Goal: Information Seeking & Learning: Learn about a topic

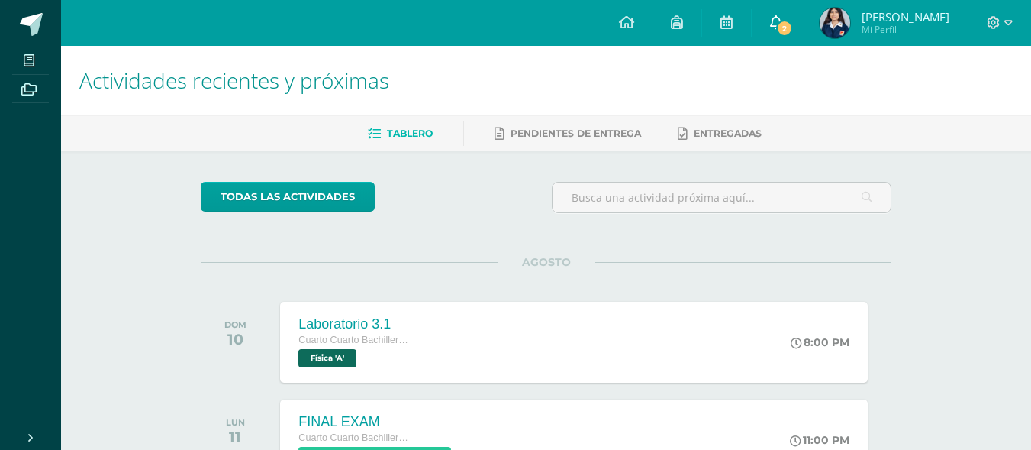
click at [782, 26] on icon at bounding box center [776, 22] width 12 height 14
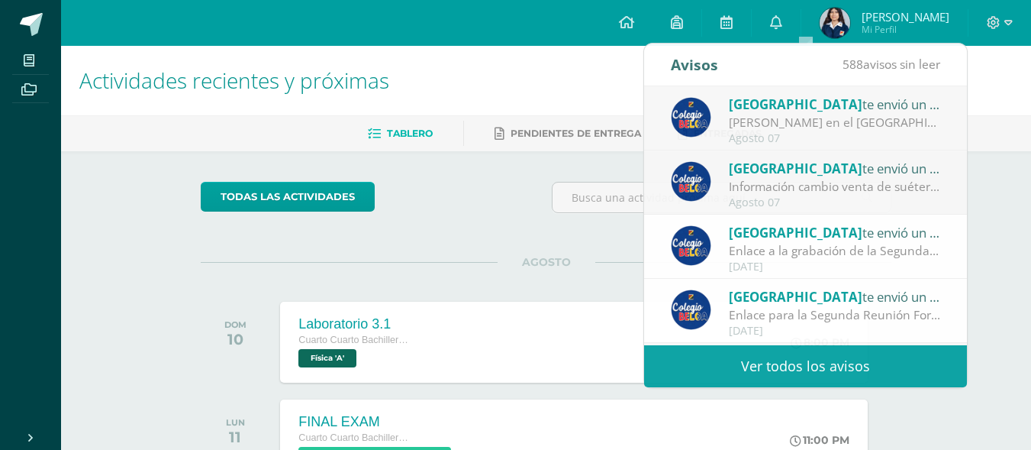
click at [850, 23] on img at bounding box center [835, 23] width 31 height 31
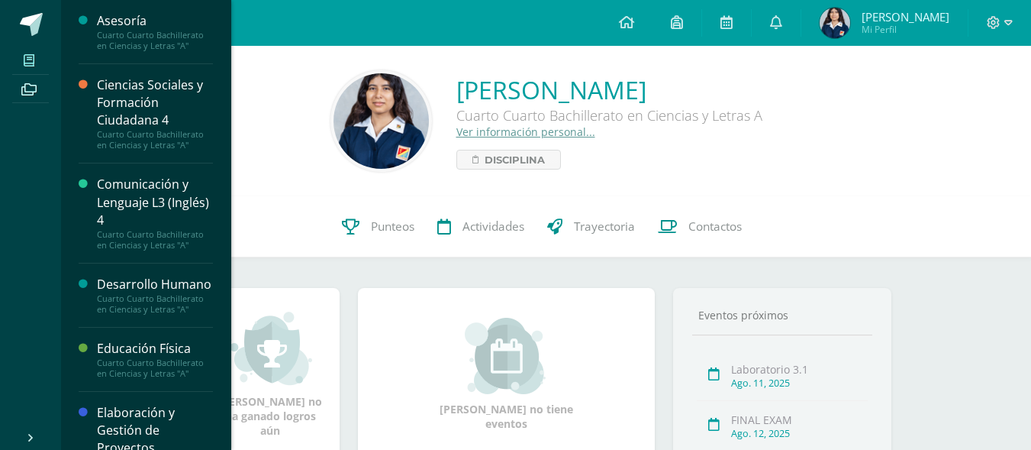
click at [31, 64] on icon at bounding box center [29, 60] width 11 height 12
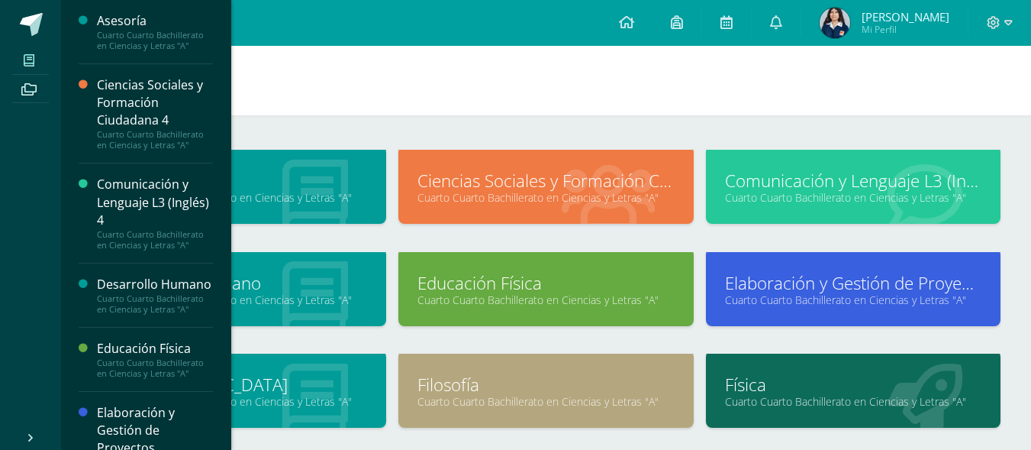
click at [888, 123] on div "Asesoría Cuarto Cuarto Bachillerato en Ciencias y Letras "A" Ciencias Sociales …" at bounding box center [546, 436] width 970 height 643
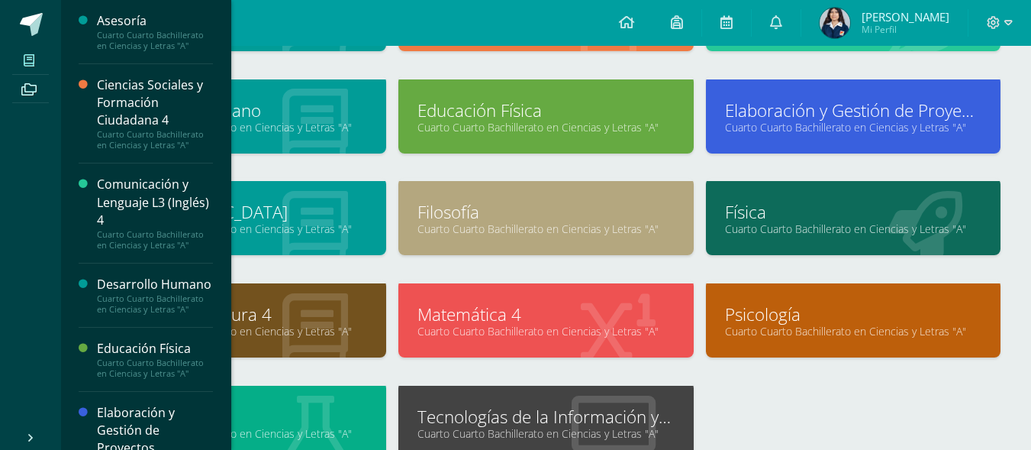
scroll to position [177, 0]
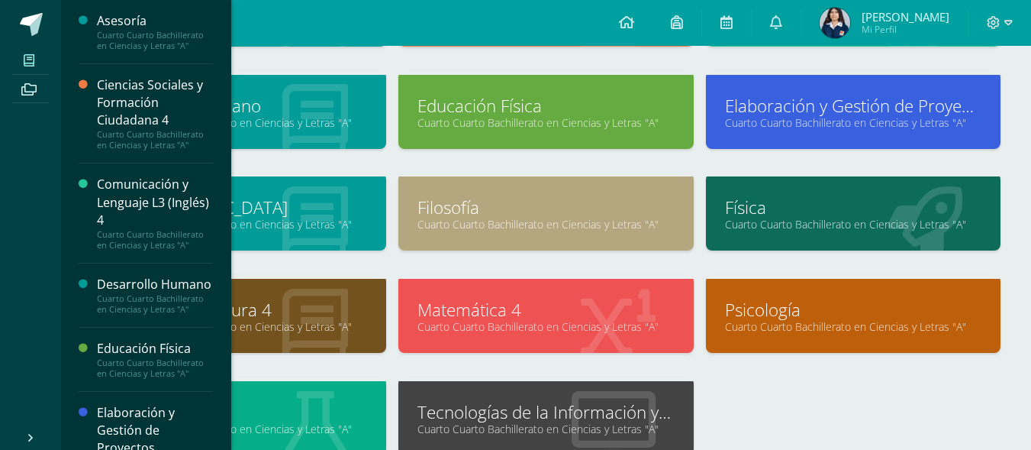
click at [575, 403] on link "Tecnologías de la Información y la Comunicación 4" at bounding box center [546, 412] width 256 height 24
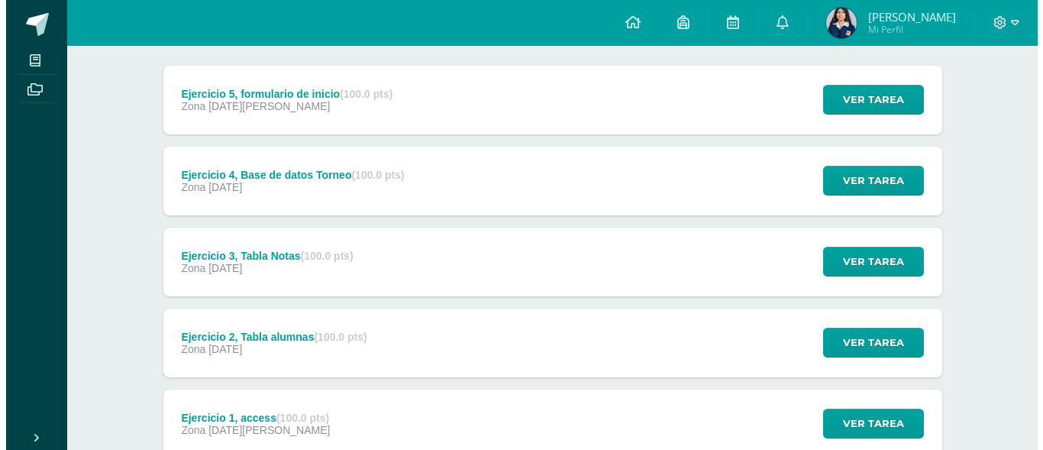
scroll to position [208, 0]
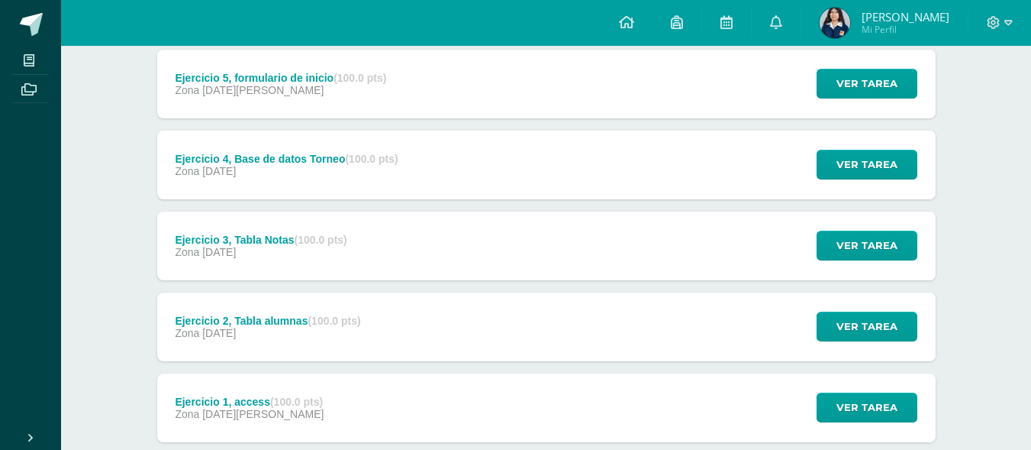
click at [612, 309] on div "Ejercicio 2, Tabla alumnas (100.0 pts) Zona [DATE] Ver tarea Ejercicio 2, Tabla…" at bounding box center [546, 326] width 779 height 69
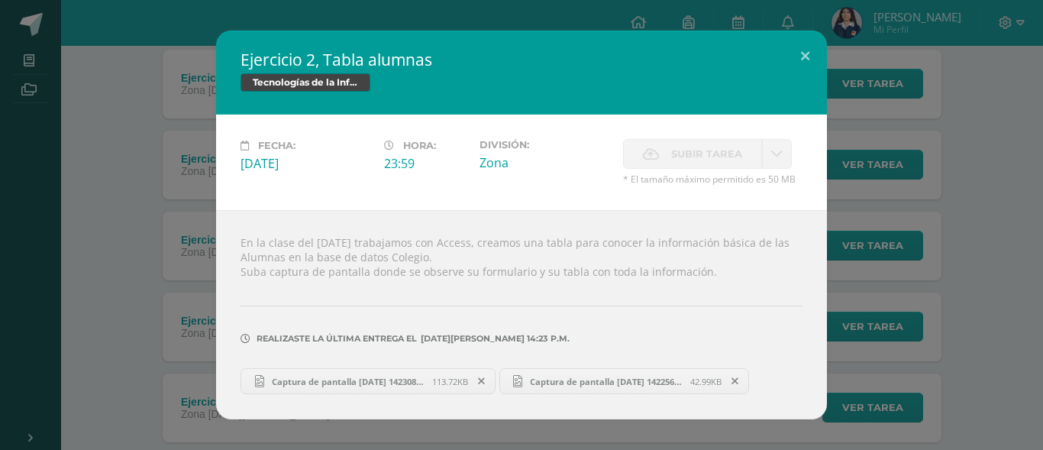
click at [432, 372] on link "Captura de pantalla [DATE] 142308.png 113.72KB" at bounding box center [367, 381] width 255 height 26
click at [532, 379] on span "Captura de pantalla [DATE] 142256.png" at bounding box center [606, 381] width 168 height 11
